Goal: Use online tool/utility: Utilize a website feature to perform a specific function

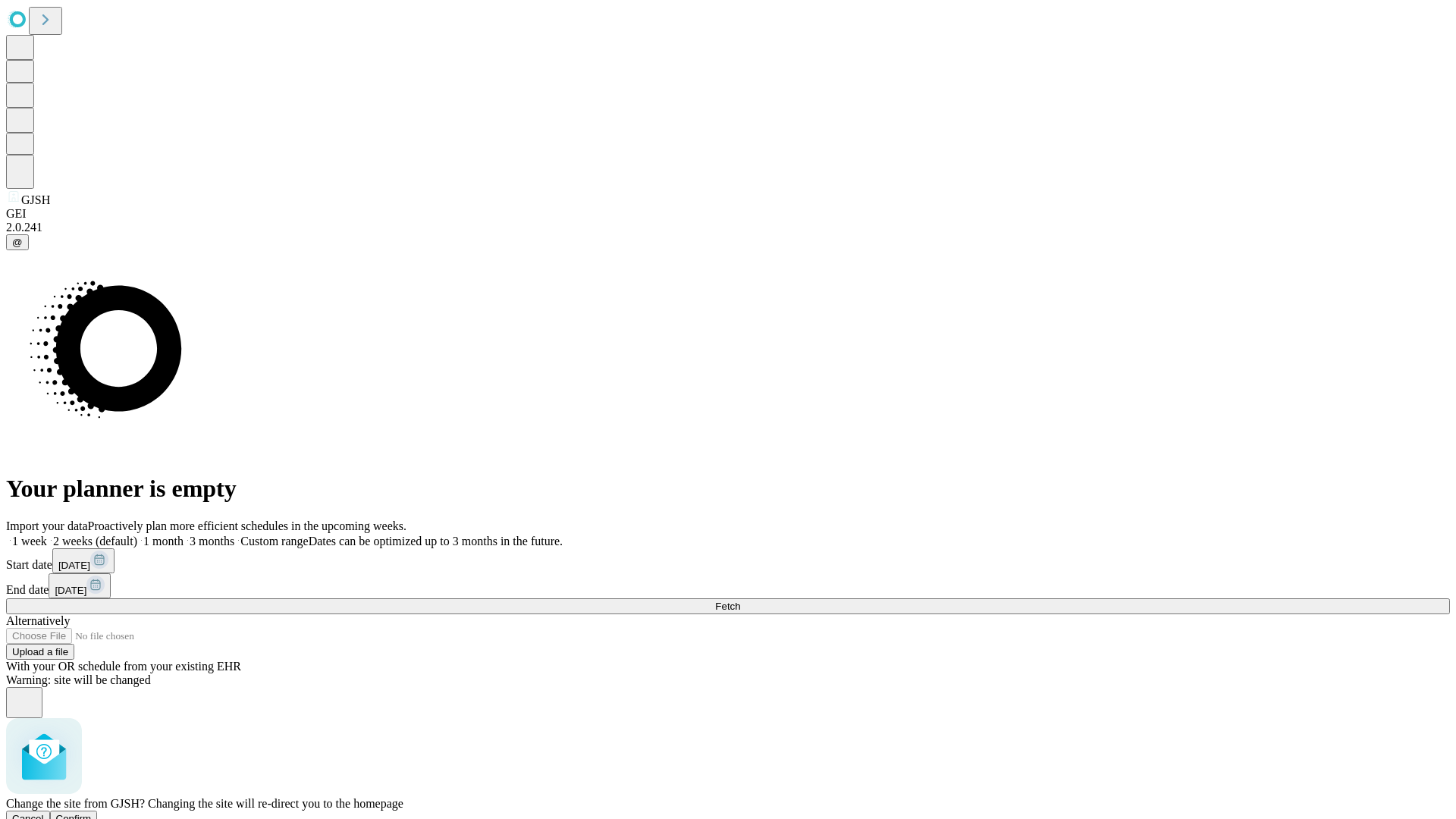
click at [91, 812] on span "Confirm" at bounding box center [73, 818] width 35 height 11
click at [47, 535] on label "1 week" at bounding box center [26, 541] width 41 height 13
click at [740, 600] on span "Fetch" at bounding box center [728, 606] width 25 height 11
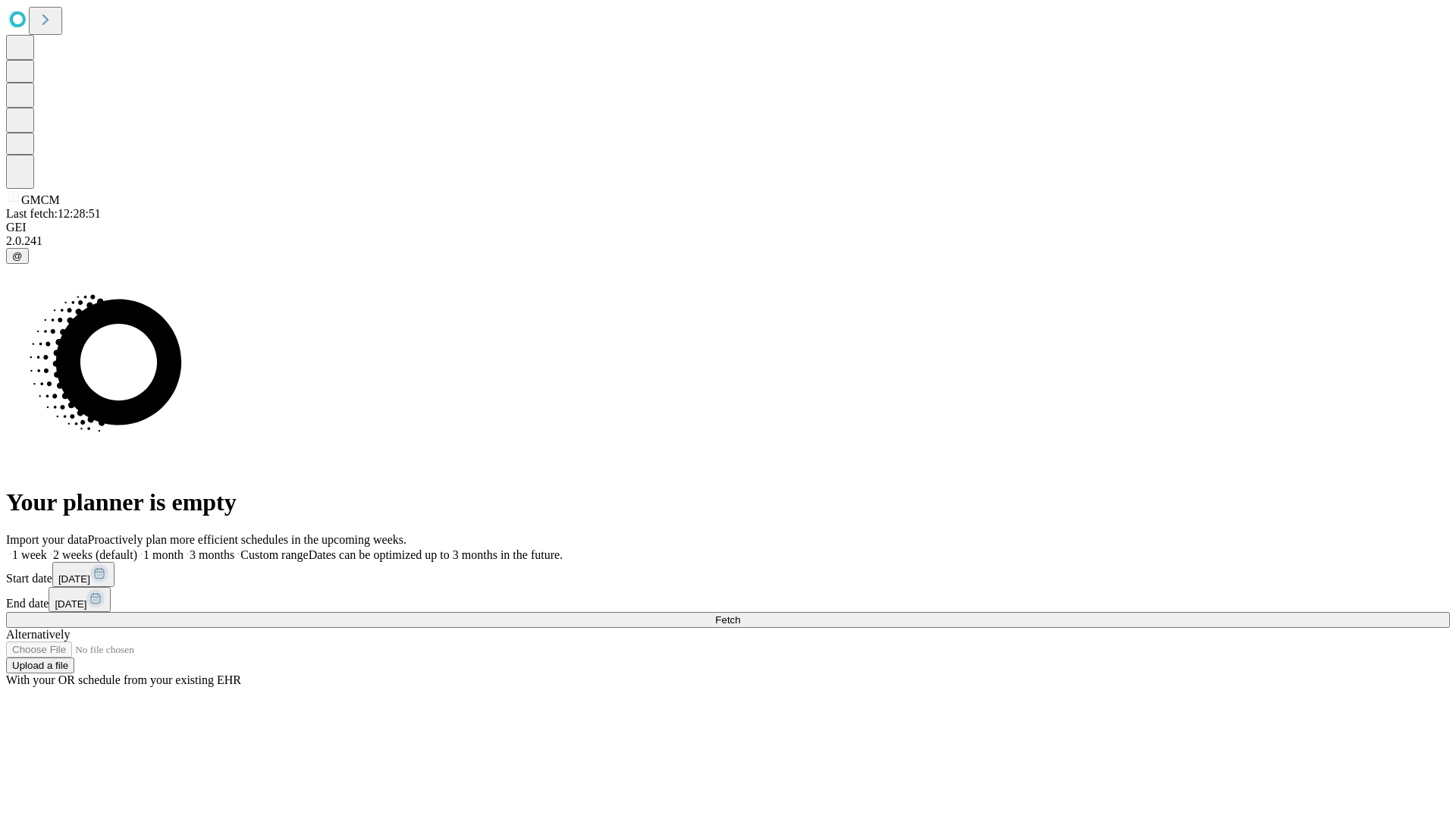
click at [740, 614] on span "Fetch" at bounding box center [728, 620] width 25 height 11
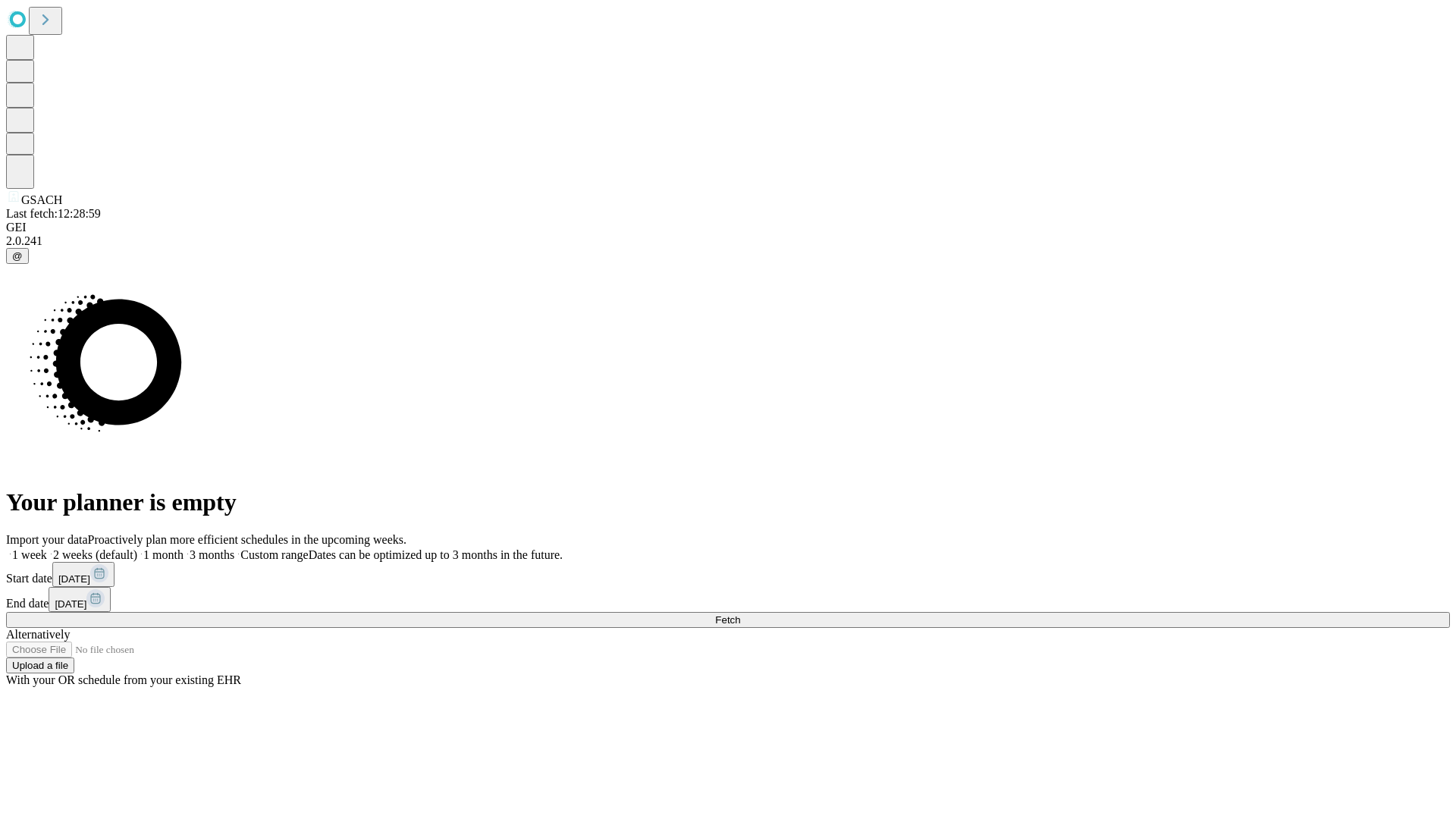
click at [47, 548] on label "1 week" at bounding box center [26, 555] width 41 height 13
click at [740, 614] on span "Fetch" at bounding box center [728, 620] width 25 height 11
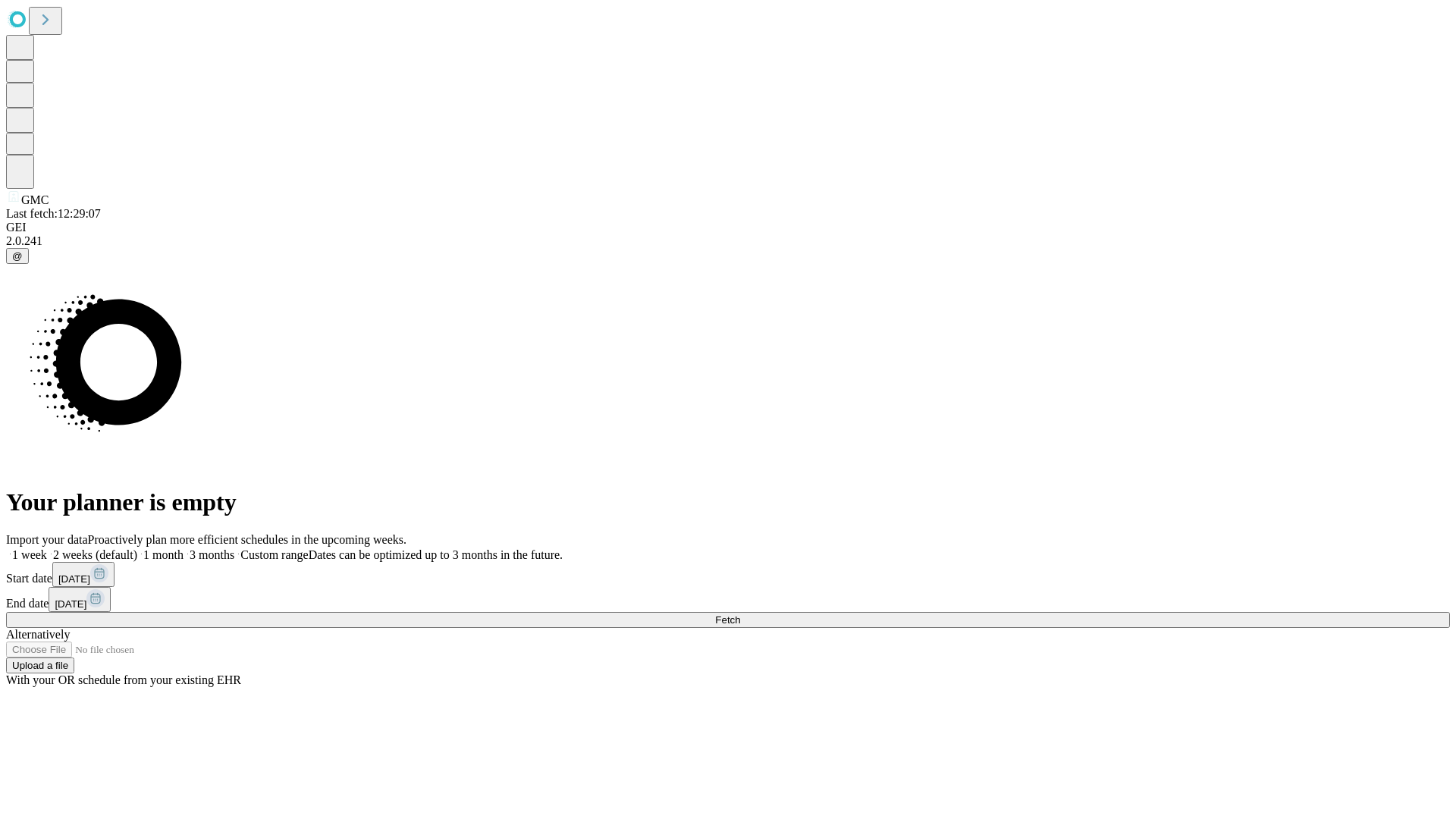
click at [740, 614] on span "Fetch" at bounding box center [728, 620] width 25 height 11
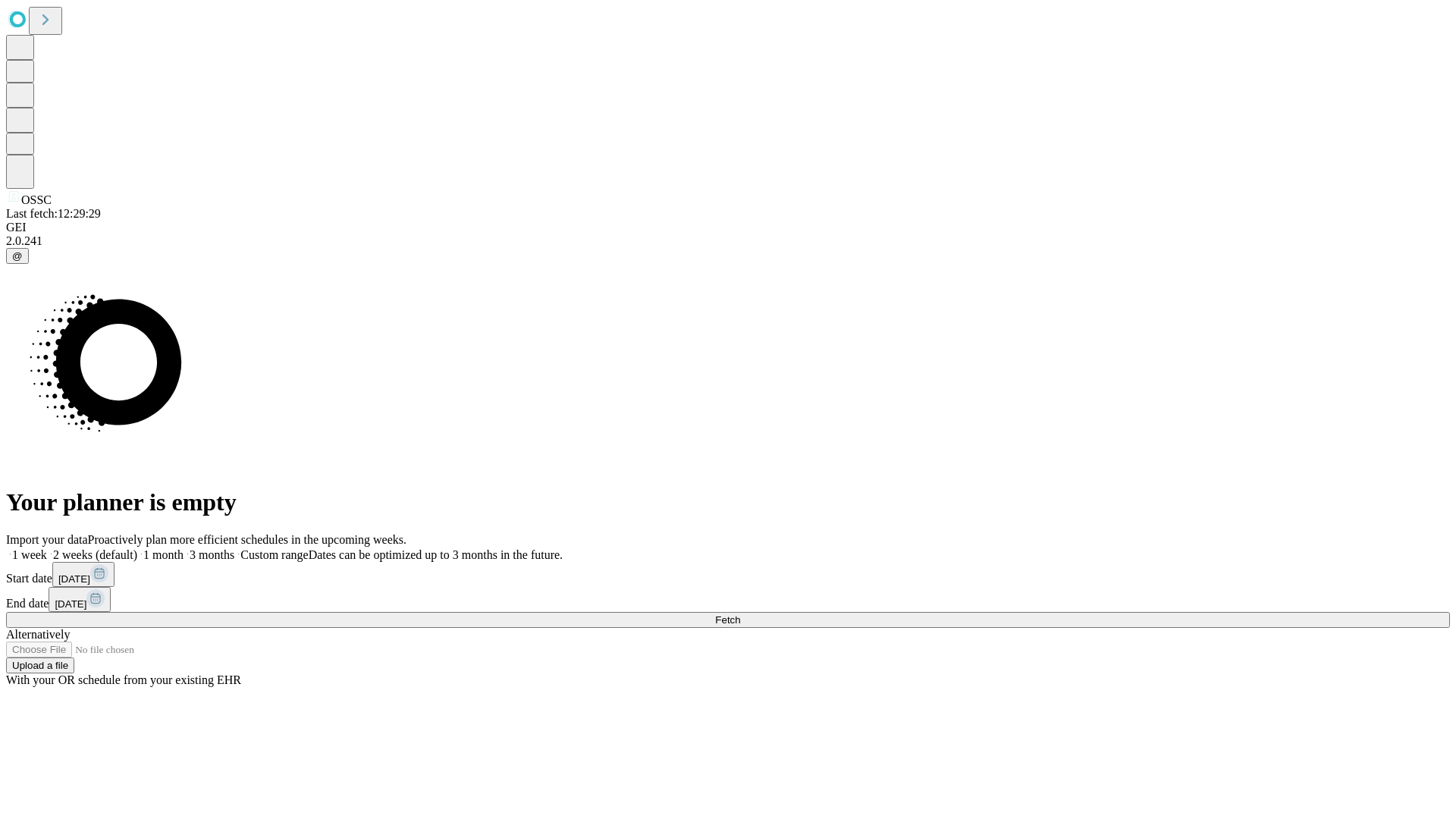
click at [740, 614] on span "Fetch" at bounding box center [728, 620] width 25 height 11
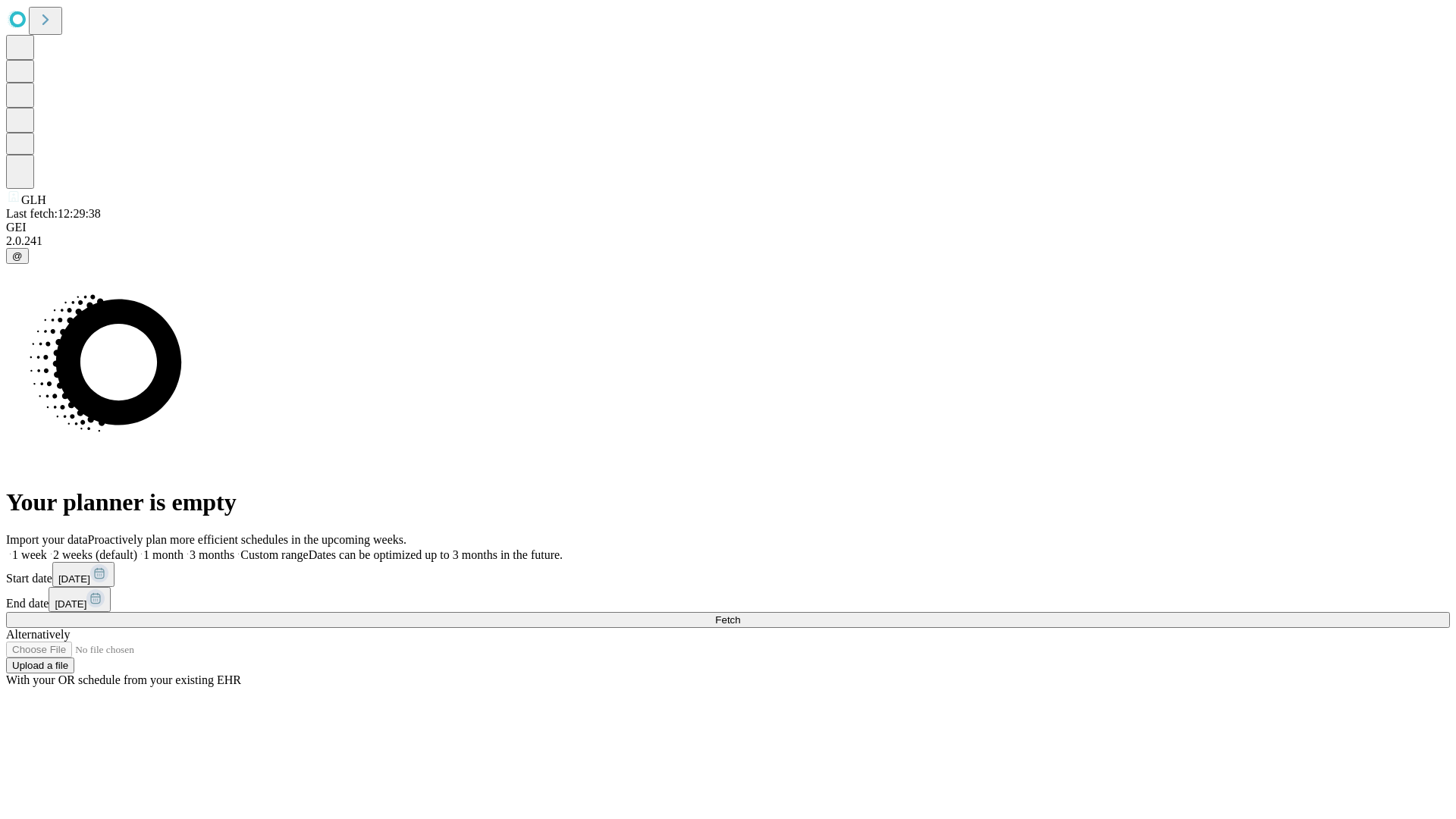
click at [47, 548] on label "1 week" at bounding box center [26, 555] width 41 height 13
click at [740, 614] on span "Fetch" at bounding box center [728, 620] width 25 height 11
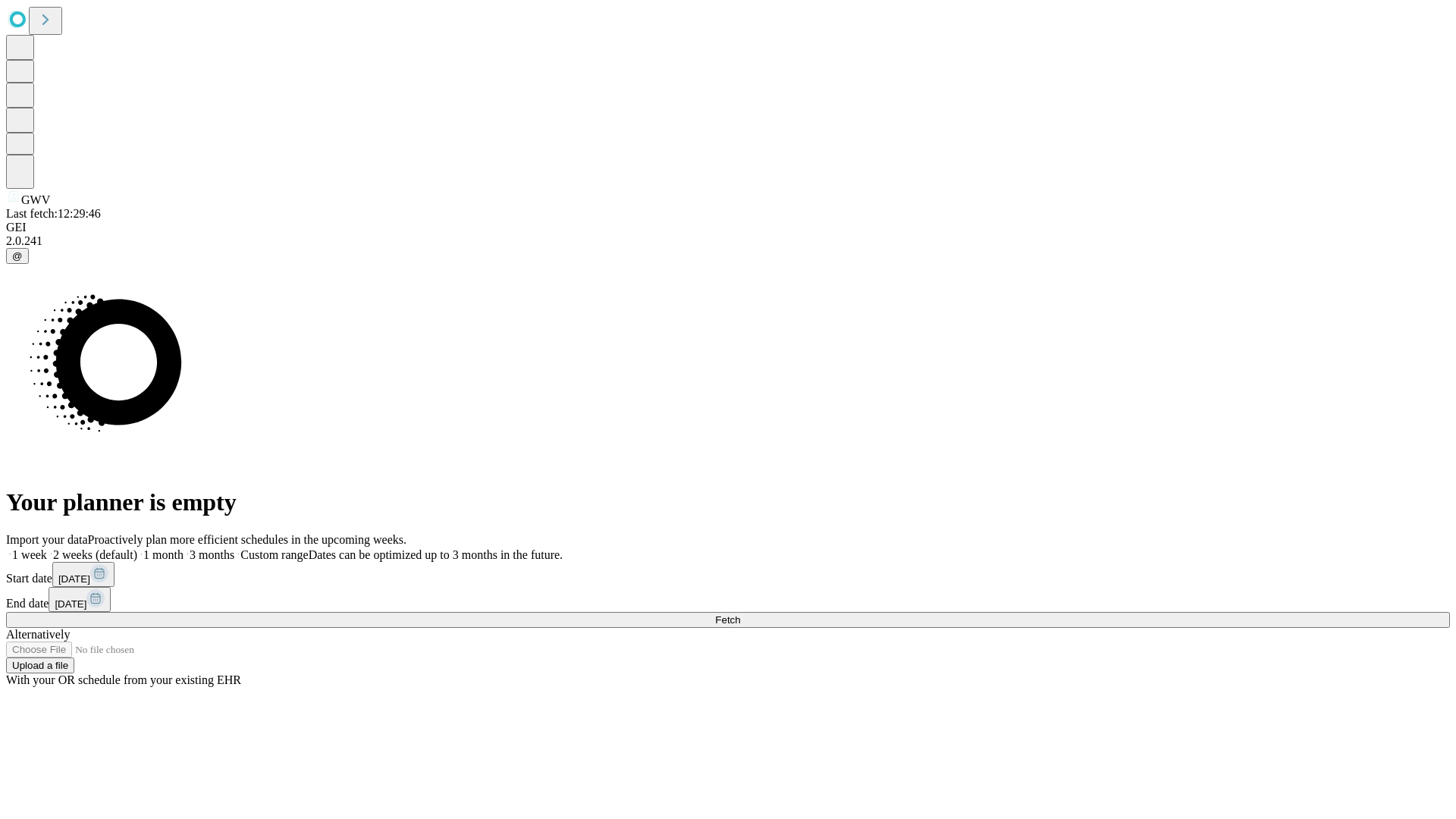
click at [740, 614] on span "Fetch" at bounding box center [728, 620] width 25 height 11
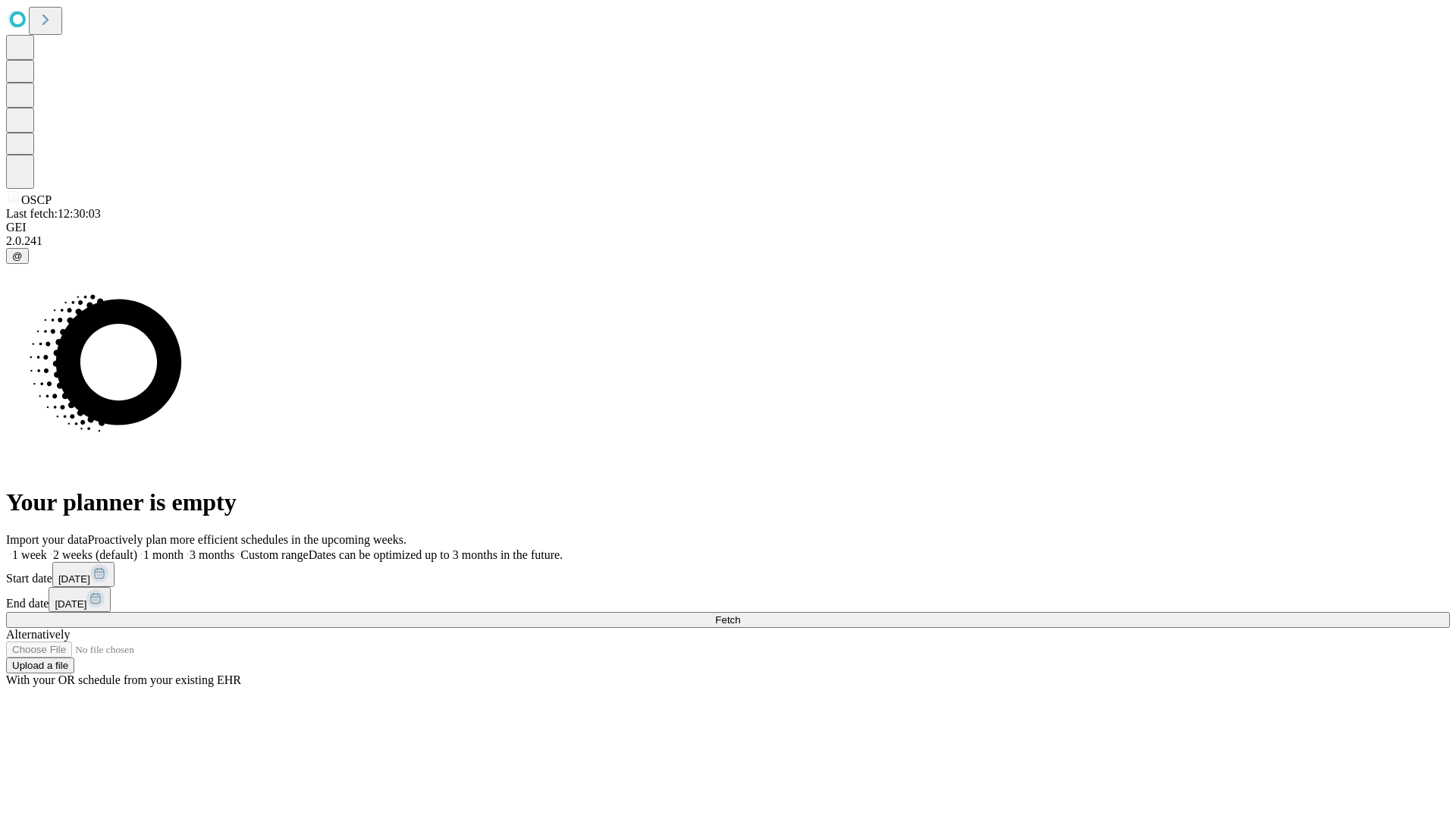
click at [740, 614] on span "Fetch" at bounding box center [728, 620] width 25 height 11
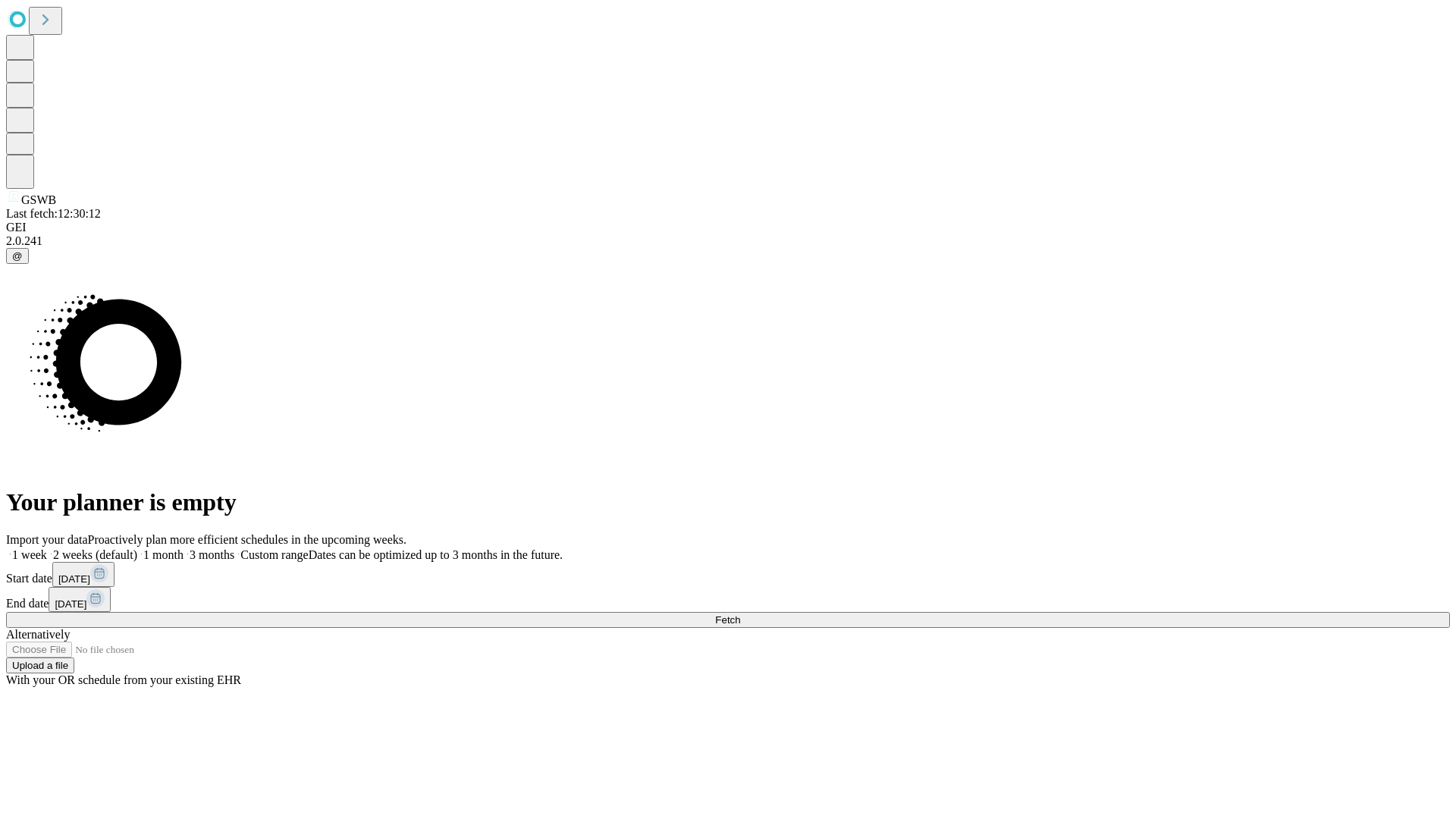
click at [47, 548] on label "1 week" at bounding box center [26, 555] width 41 height 13
click at [740, 614] on span "Fetch" at bounding box center [728, 620] width 25 height 11
